Goal: Transaction & Acquisition: Purchase product/service

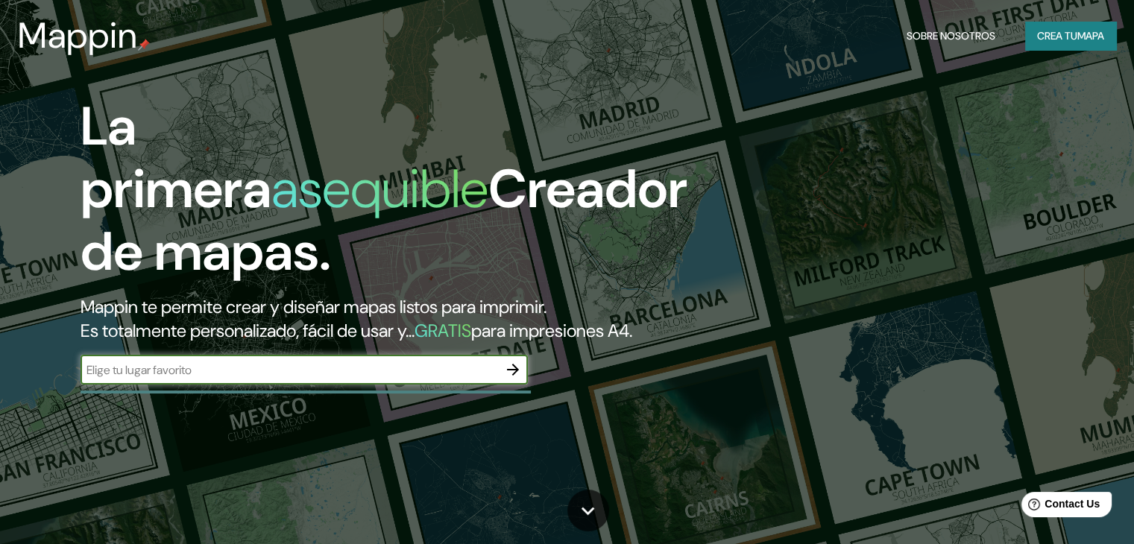
click at [267, 379] on input "text" at bounding box center [290, 370] width 418 height 17
type input "c"
type input "[GEOGRAPHIC_DATA]"
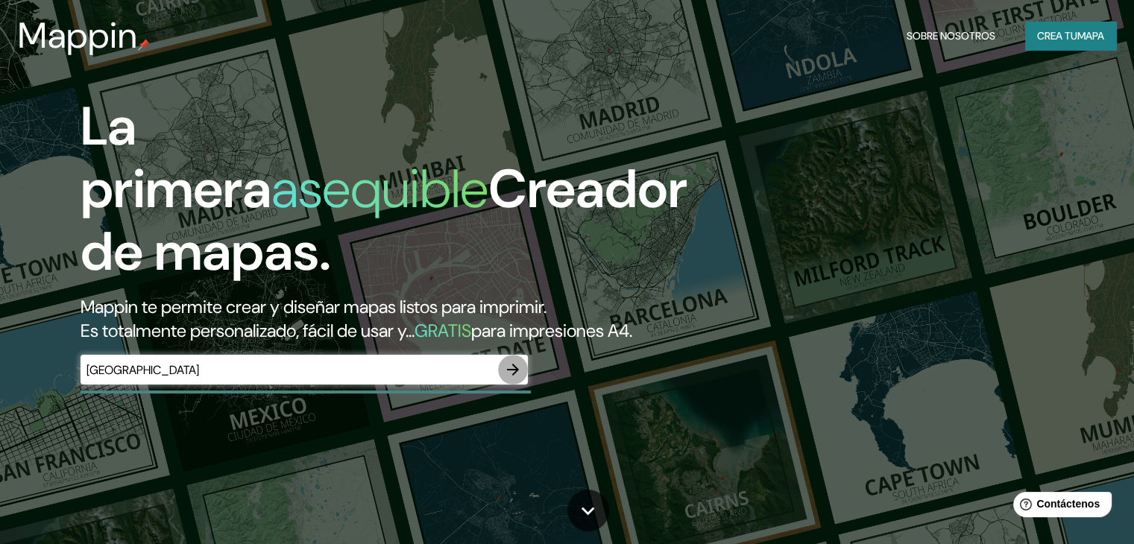
click at [515, 376] on icon "button" at bounding box center [513, 370] width 12 height 12
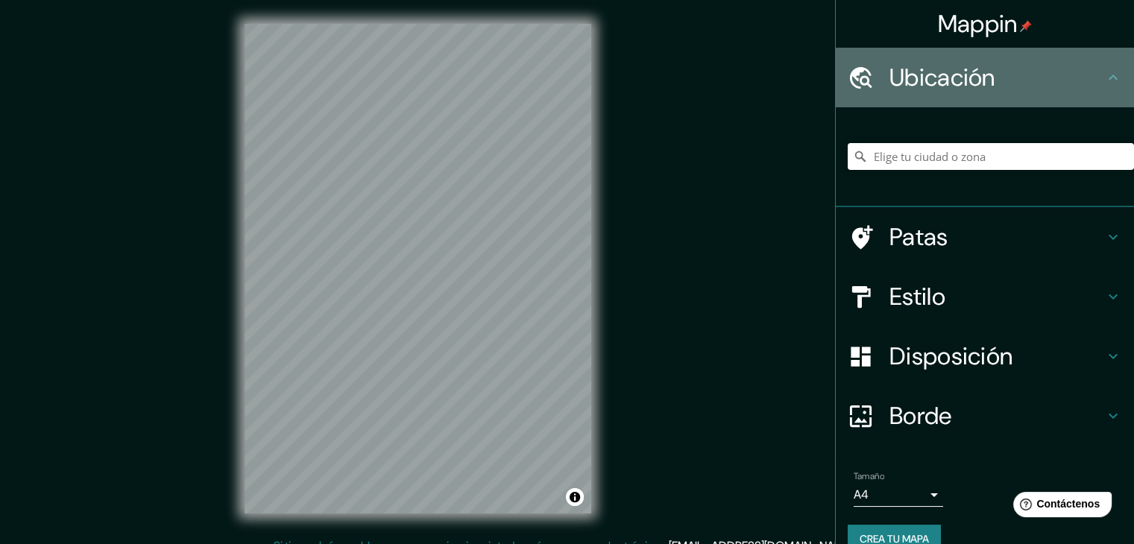
click at [981, 81] on font "Ubicación" at bounding box center [943, 77] width 106 height 31
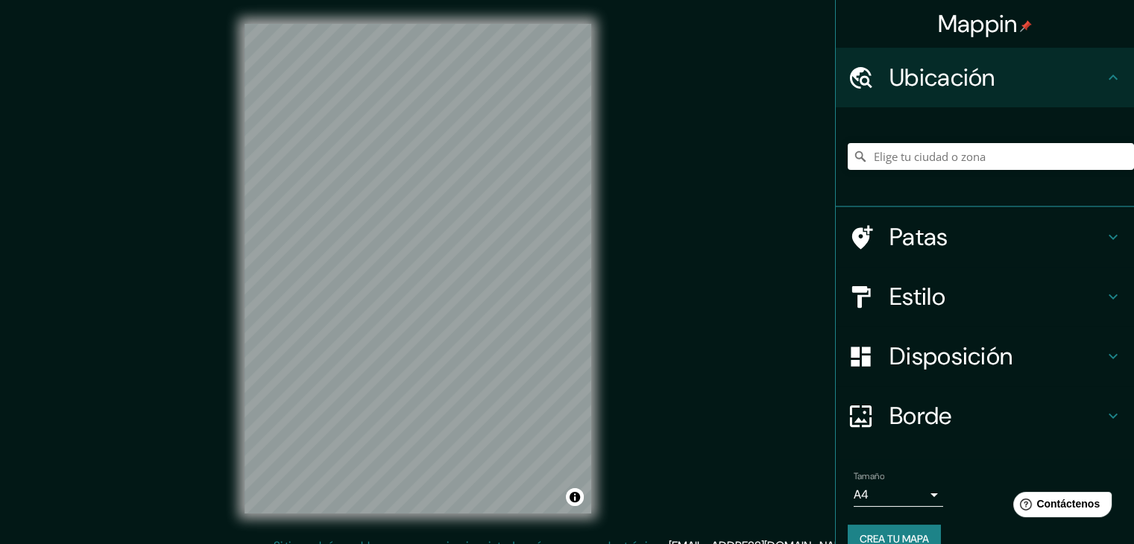
click at [1086, 80] on h4 "Ubicación" at bounding box center [997, 78] width 215 height 30
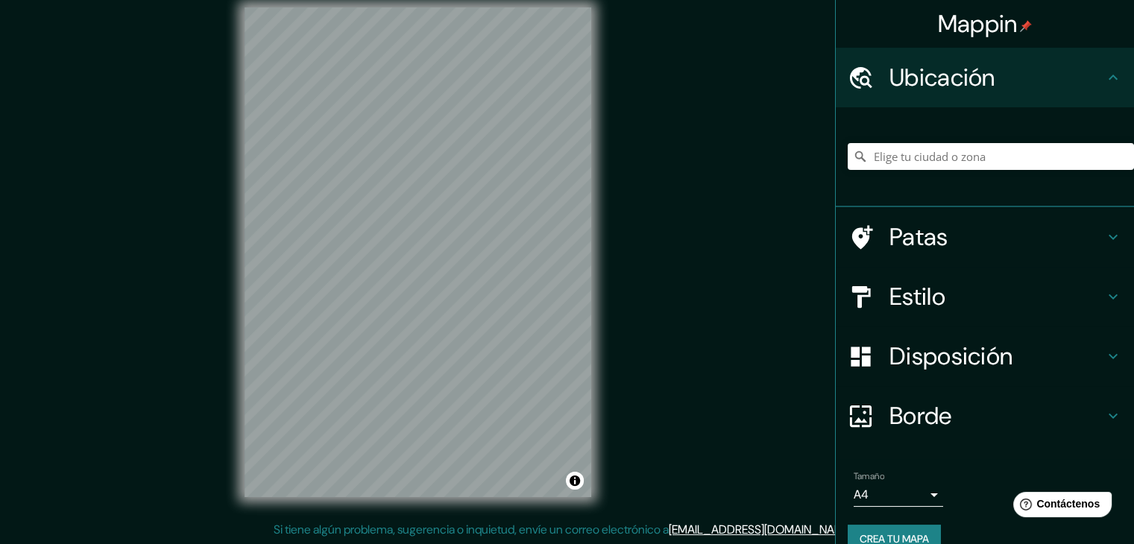
scroll to position [17, 0]
click at [957, 152] on input "Elige tu ciudad o zona" at bounding box center [991, 156] width 286 height 27
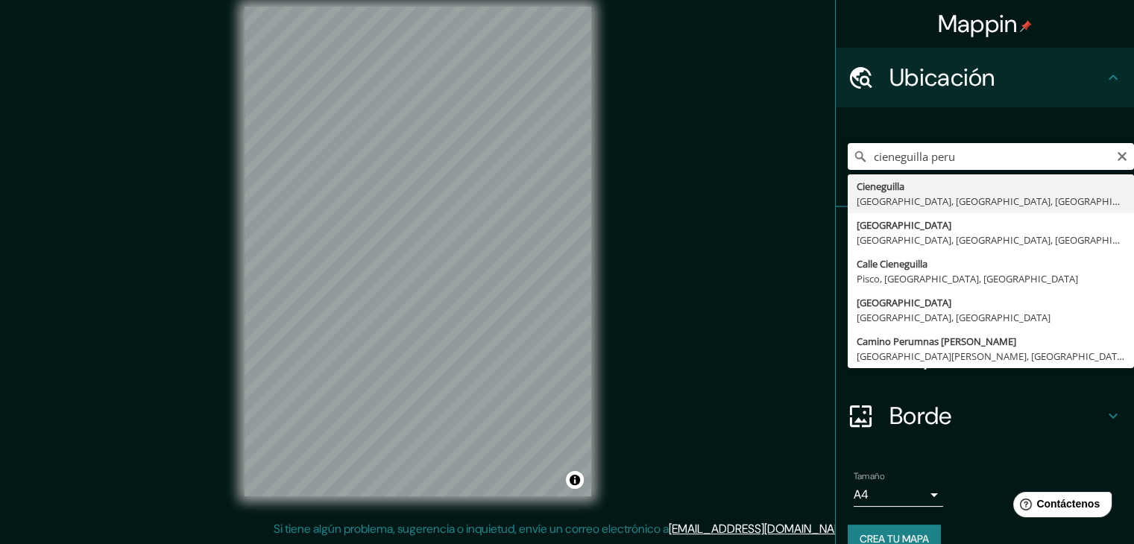
type input "Cieneguilla, [GEOGRAPHIC_DATA], [GEOGRAPHIC_DATA], [GEOGRAPHIC_DATA]"
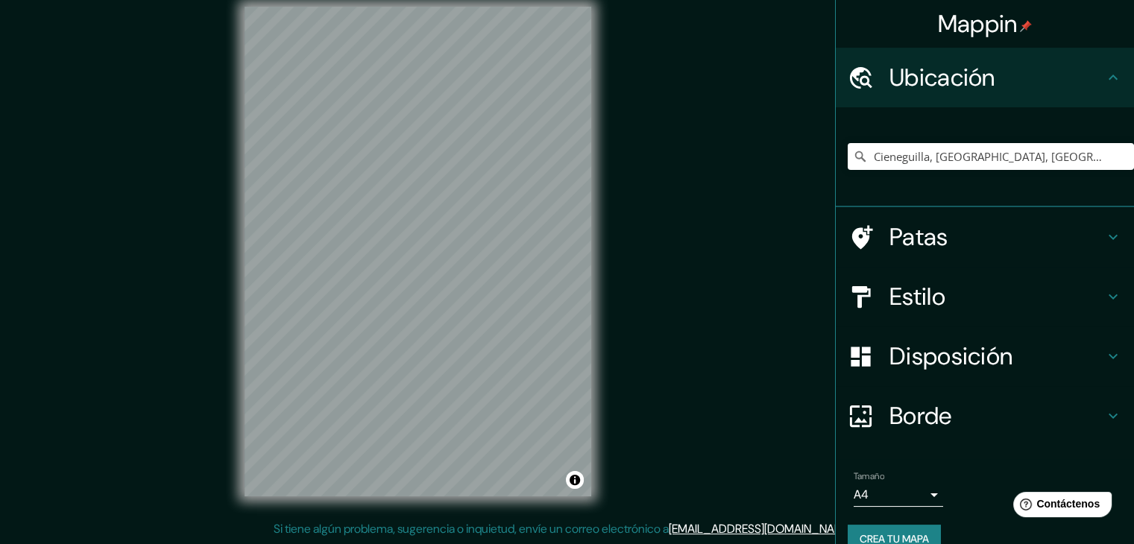
click at [930, 299] on font "Estilo" at bounding box center [918, 296] width 56 height 31
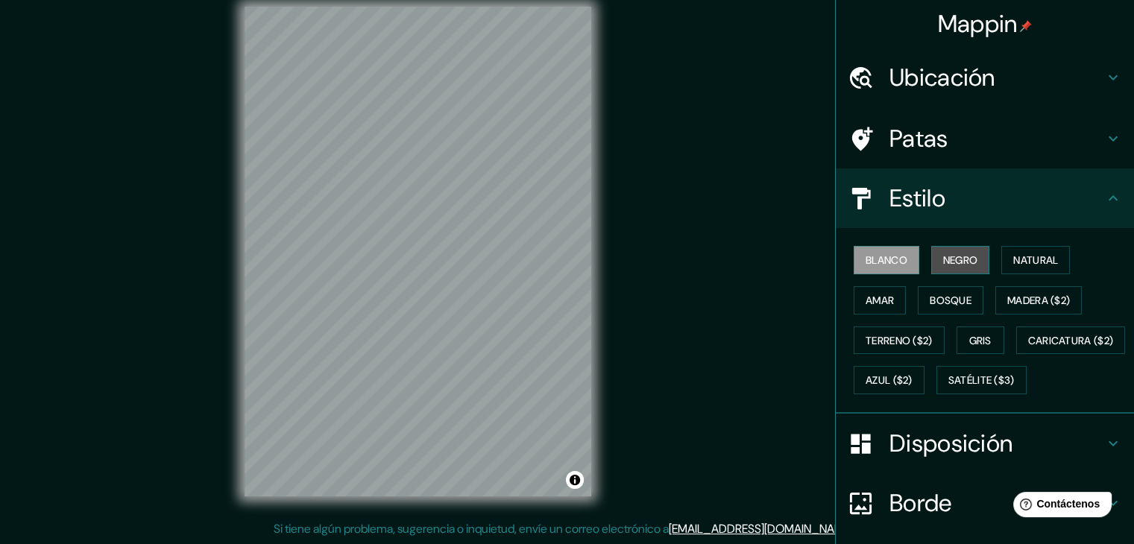
click at [948, 259] on font "Negro" at bounding box center [960, 260] width 35 height 13
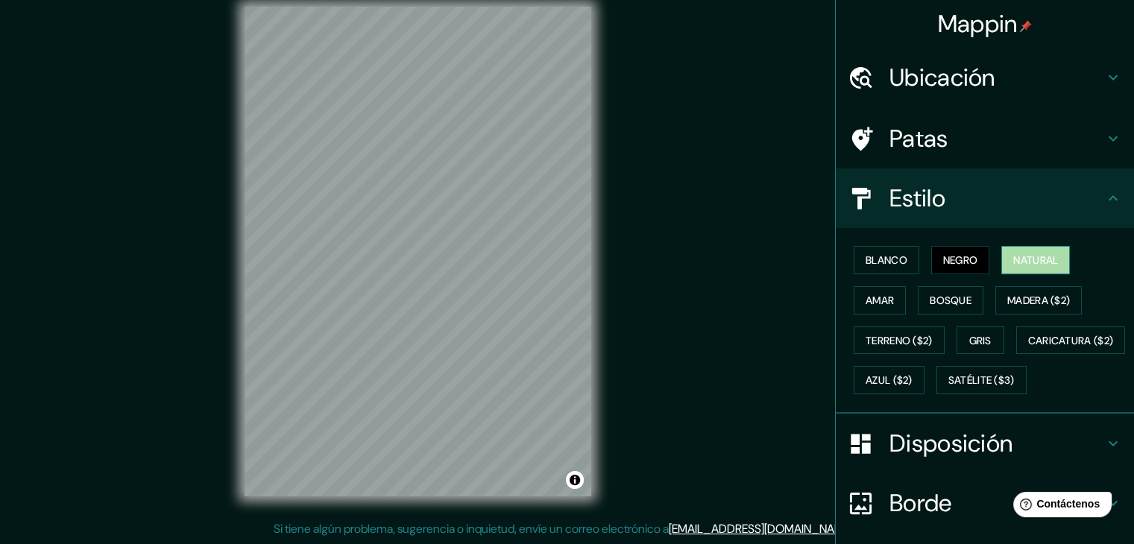
click at [1013, 259] on font "Natural" at bounding box center [1035, 260] width 45 height 13
